Goal: Check status: Check status

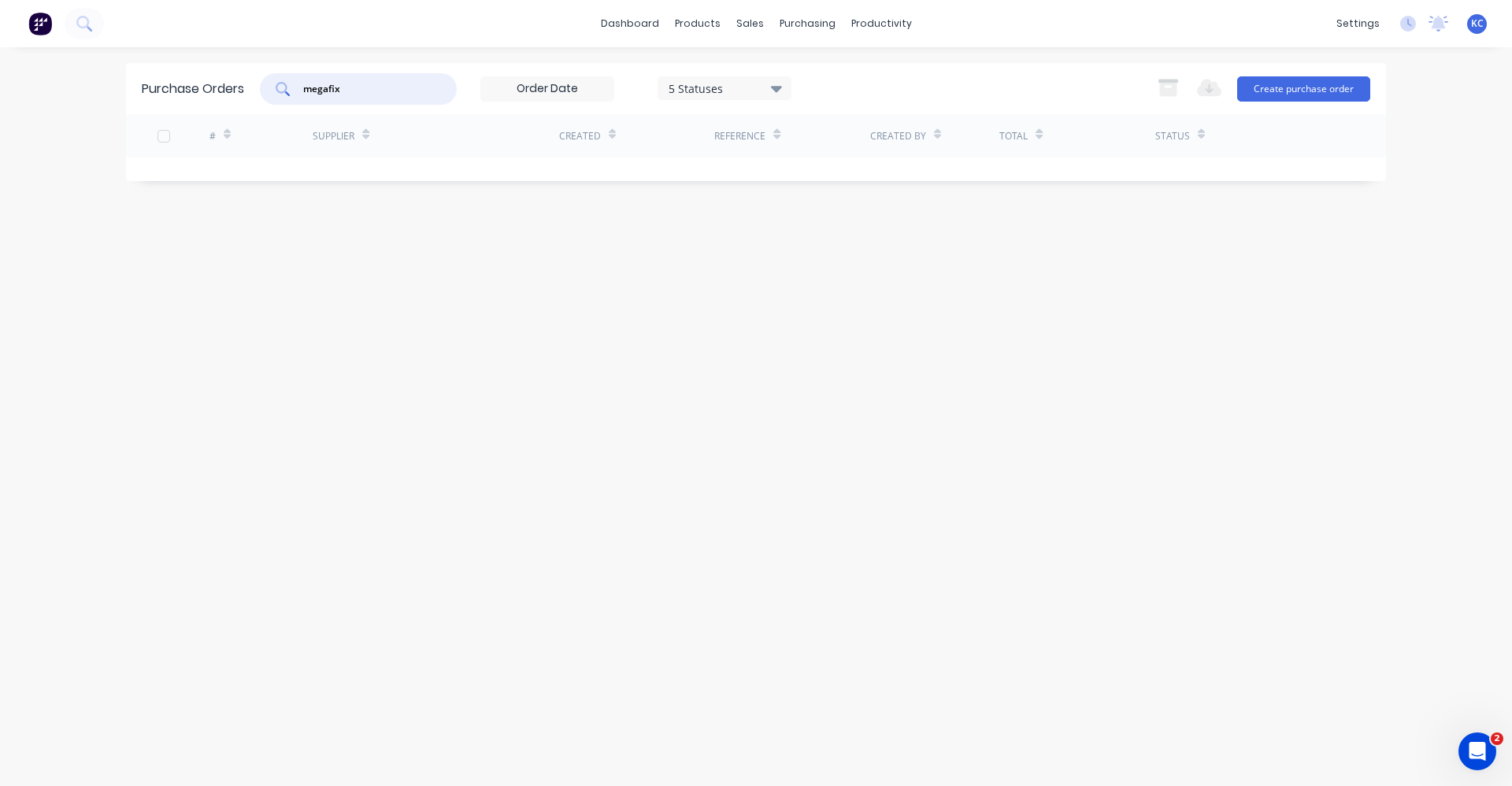
type input "megafix"
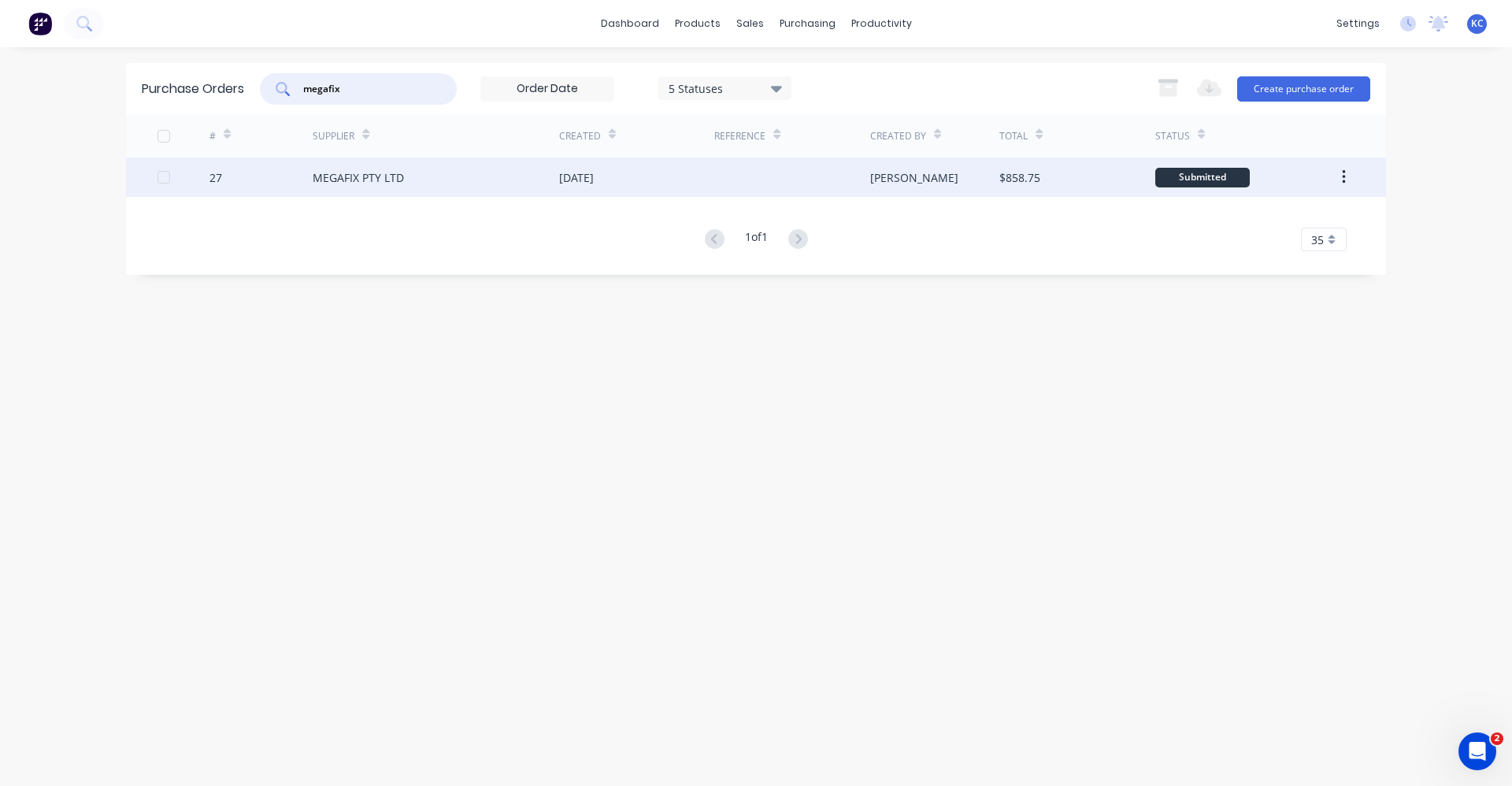
click at [594, 178] on div "[DATE]" at bounding box center [577, 178] width 34 height 16
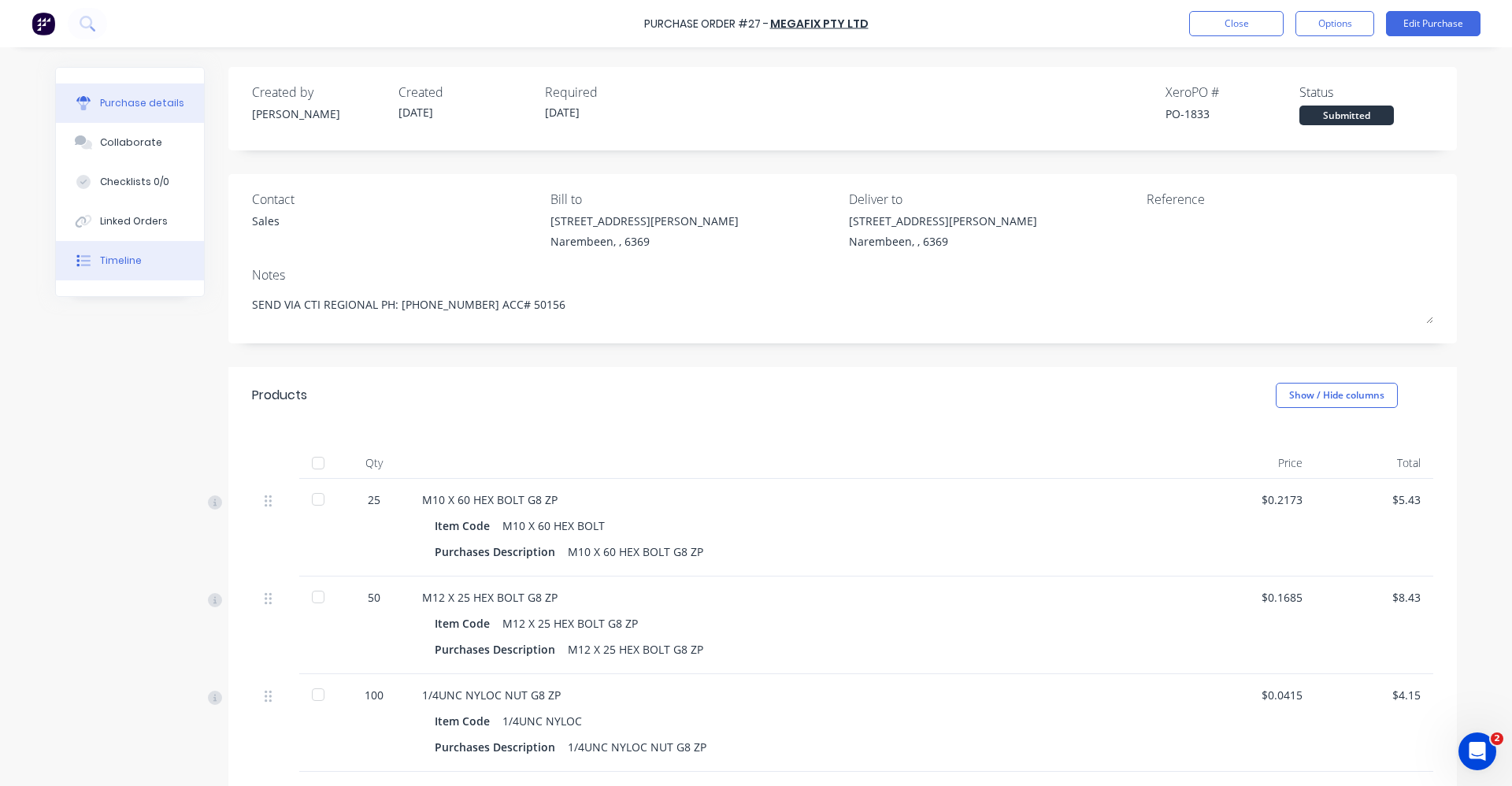
click at [91, 264] on button "Timeline" at bounding box center [130, 260] width 148 height 40
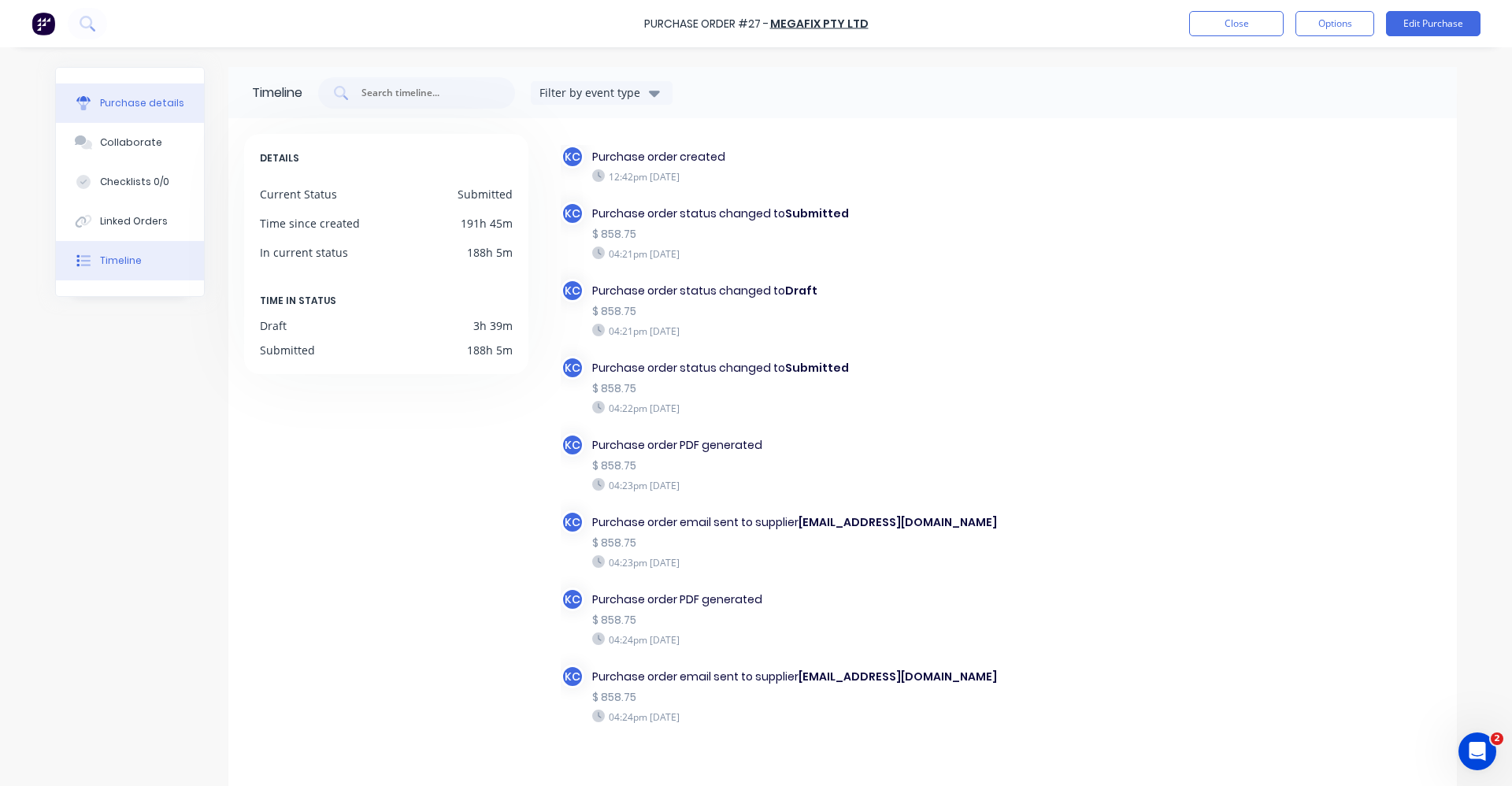
click at [130, 97] on div "Purchase details" at bounding box center [142, 104] width 85 height 14
type textarea "x"
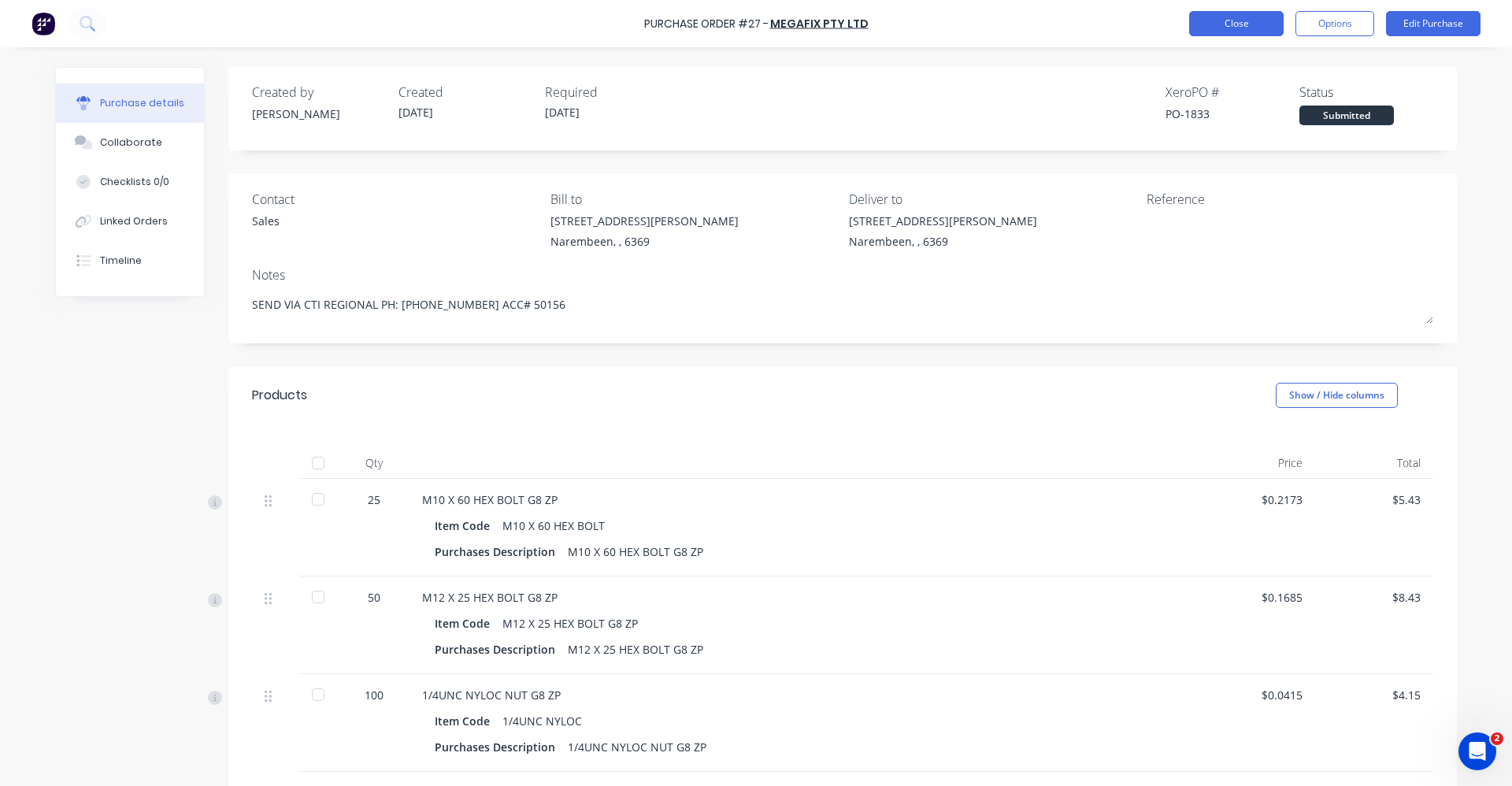
click at [1245, 15] on button "Close" at bounding box center [1236, 23] width 95 height 25
